Goal: Entertainment & Leisure: Consume media (video, audio)

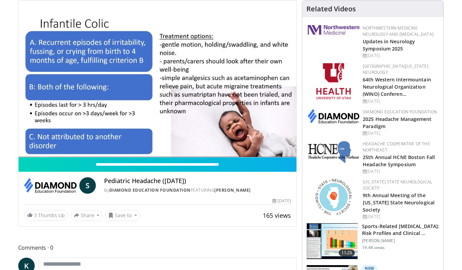
scroll to position [46, 0]
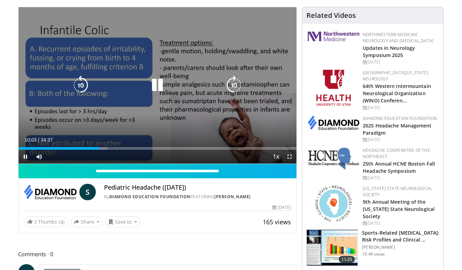
click at [163, 85] on icon "Video Player" at bounding box center [157, 85] width 19 height 19
click at [156, 82] on icon "Video Player" at bounding box center [157, 85] width 19 height 19
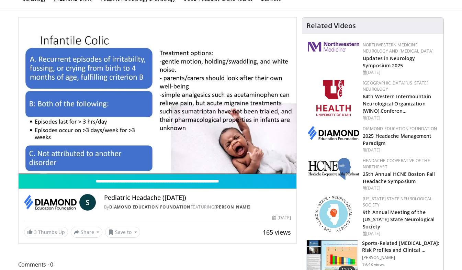
scroll to position [0, 0]
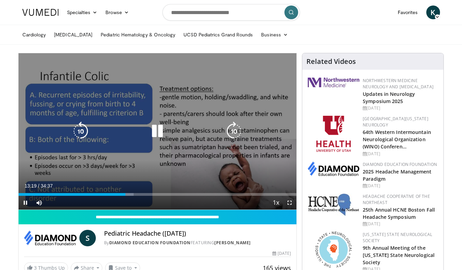
click at [158, 134] on icon "Video Player" at bounding box center [157, 131] width 19 height 19
drag, startPoint x: 153, startPoint y: 129, endPoint x: 146, endPoint y: 131, distance: 7.4
click at [153, 129] on icon "Video Player" at bounding box center [157, 131] width 19 height 19
click at [160, 134] on icon "Video Player" at bounding box center [157, 131] width 19 height 19
click at [159, 133] on icon "Video Player" at bounding box center [157, 131] width 19 height 19
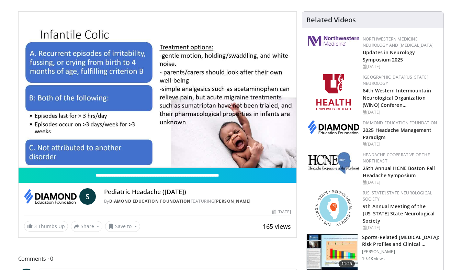
scroll to position [34, 0]
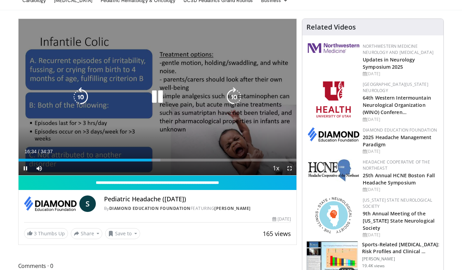
click at [157, 97] on icon "Video Player" at bounding box center [157, 96] width 19 height 19
